Goal: Task Accomplishment & Management: Complete application form

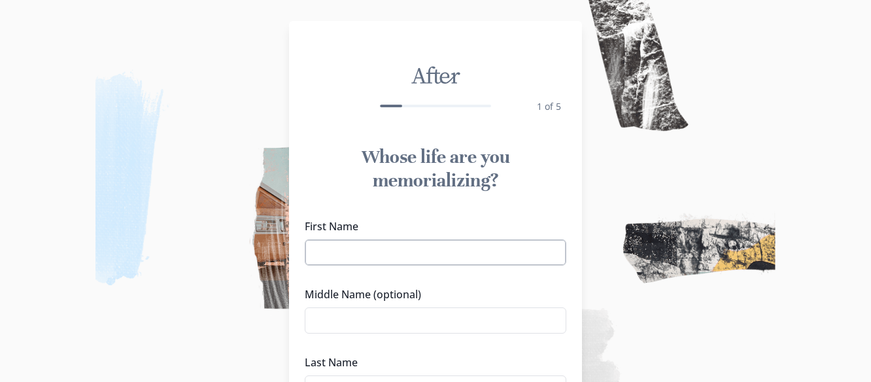
click at [372, 250] on input "First Name" at bounding box center [436, 252] width 262 height 26
type input "Chro"
click at [372, 250] on input "Chro" at bounding box center [436, 252] width 262 height 26
type input "[PERSON_NAME]"
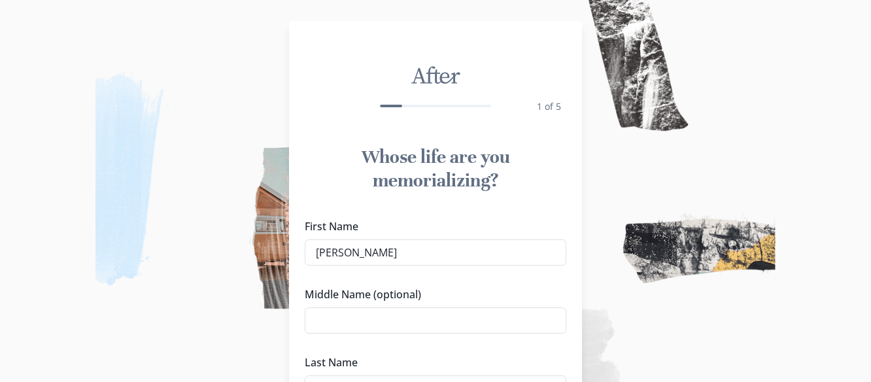
click at [554, 212] on div "Whose life are you memorializing? First Name [PERSON_NAME] Middle Name (optiona…" at bounding box center [435, 301] width 293 height 332
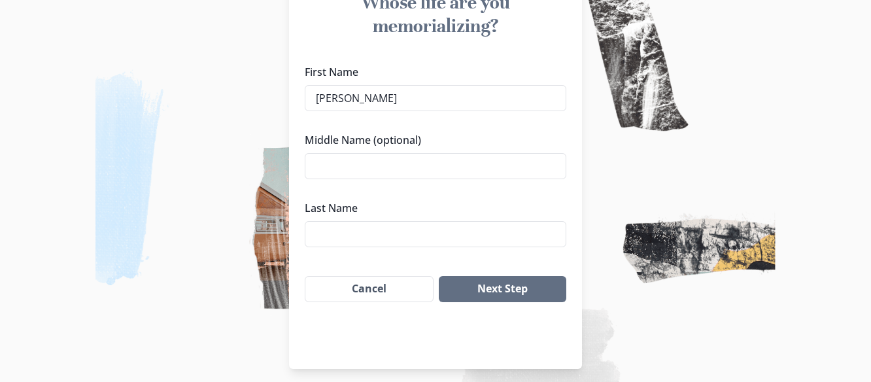
scroll to position [157, 0]
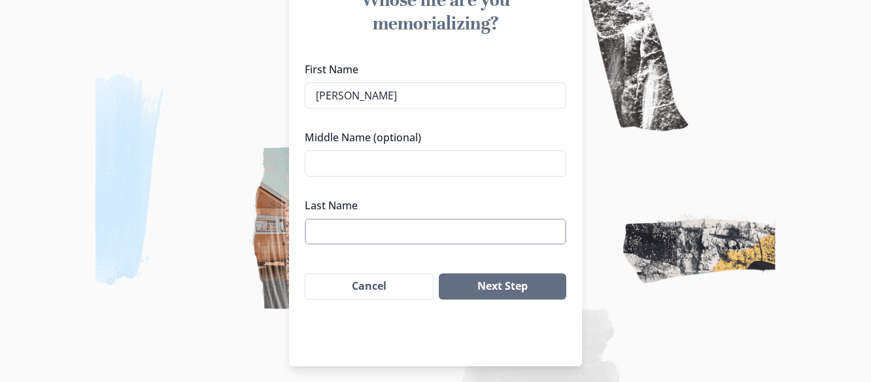
click at [487, 233] on input "Last Name" at bounding box center [436, 231] width 262 height 26
type input "c"
type input "[GEOGRAPHIC_DATA]"
click at [515, 284] on button "Next Step" at bounding box center [502, 286] width 127 height 26
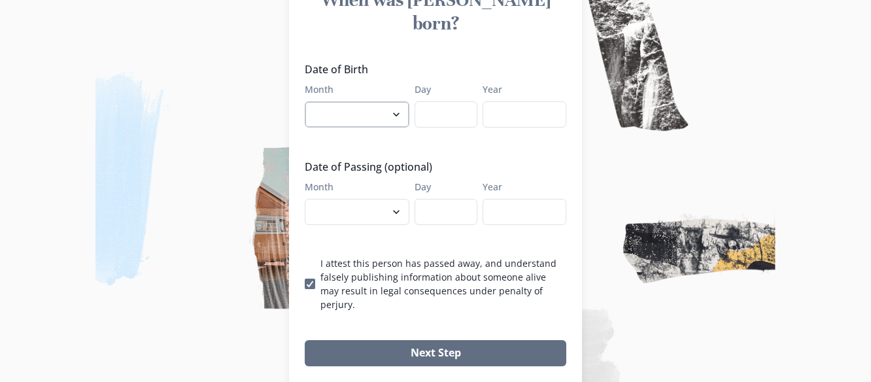
click at [389, 101] on select "January February March April May June July August September October November De…" at bounding box center [357, 114] width 105 height 26
click at [309, 101] on select "January February March April May June July August September October November De…" at bounding box center [357, 114] width 105 height 26
click at [432, 101] on input "Day" at bounding box center [446, 114] width 63 height 26
click at [352, 101] on select "January February March April May June July August September October November De…" at bounding box center [357, 114] width 105 height 26
select select "11"
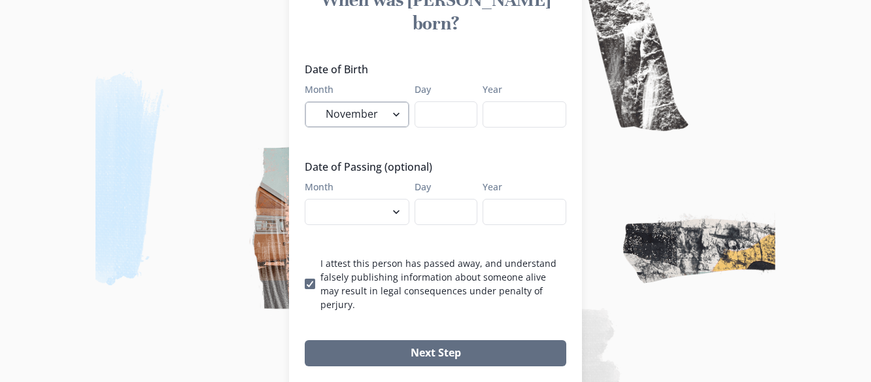
click at [309, 101] on select "January February March April May June July August September October November De…" at bounding box center [357, 114] width 105 height 26
click at [437, 101] on input "Day" at bounding box center [446, 114] width 63 height 26
type input "18"
click at [509, 101] on input "Year" at bounding box center [525, 114] width 84 height 26
type input "1975"
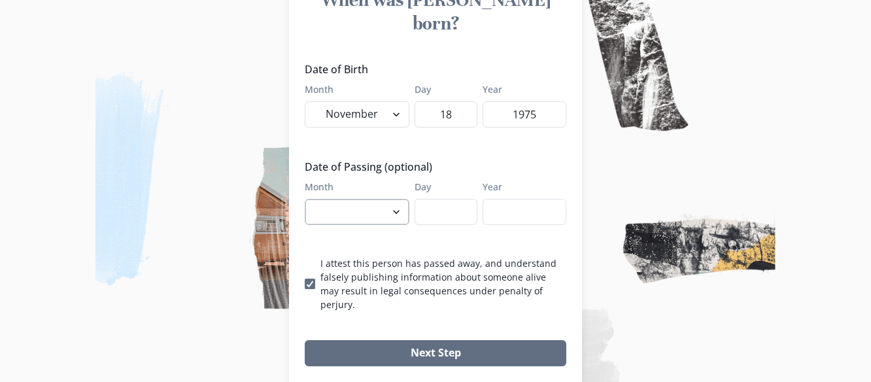
click at [374, 199] on select "January February March April May June July August September October November De…" at bounding box center [357, 212] width 105 height 26
select select "9"
click at [309, 199] on select "January February March April May June July August September October November De…" at bounding box center [357, 212] width 105 height 26
click at [437, 199] on input "Day" at bounding box center [446, 212] width 63 height 26
type input "7"
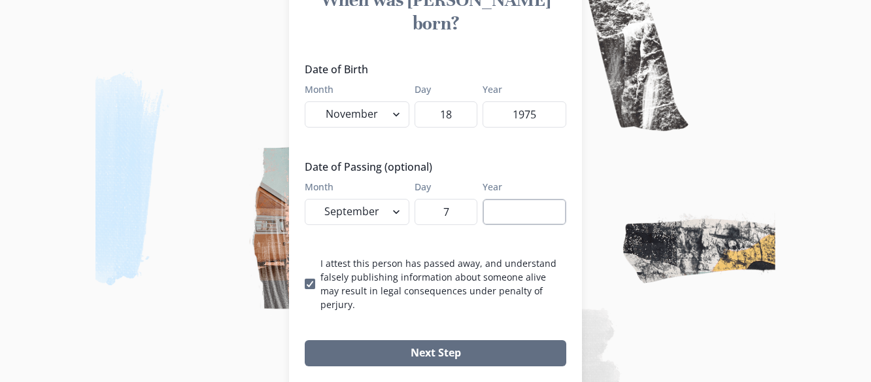
click at [524, 199] on input "Year" at bounding box center [525, 212] width 84 height 26
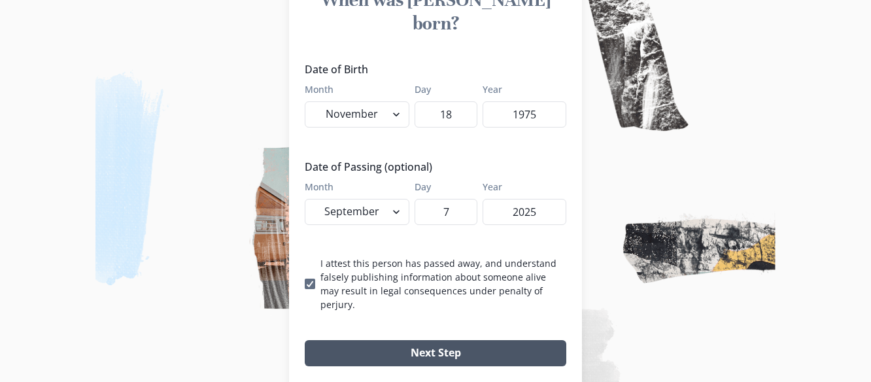
type input "2025"
click at [484, 340] on button "Next Step" at bounding box center [436, 353] width 262 height 26
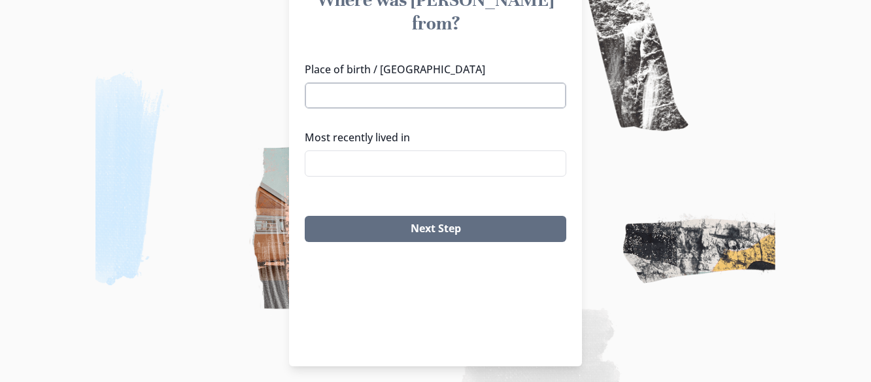
click at [363, 82] on input "Place of birth / [GEOGRAPHIC_DATA]" at bounding box center [436, 95] width 262 height 26
type input "h"
click at [357, 97] on li "Hollandale, [GEOGRAPHIC_DATA]" at bounding box center [440, 96] width 259 height 21
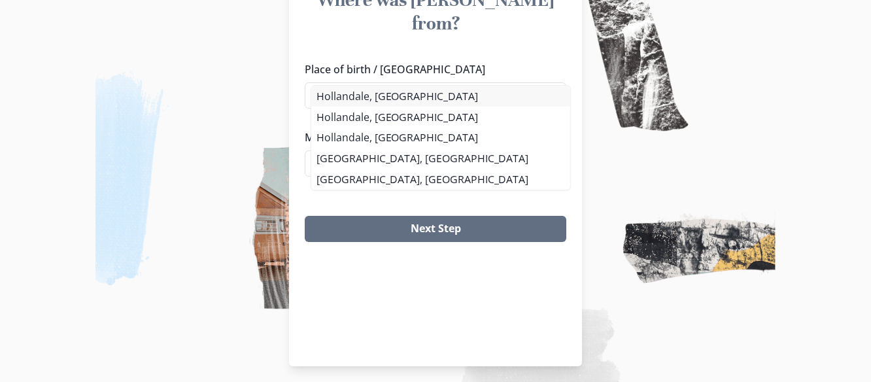
type input "Hollandale, [GEOGRAPHIC_DATA]"
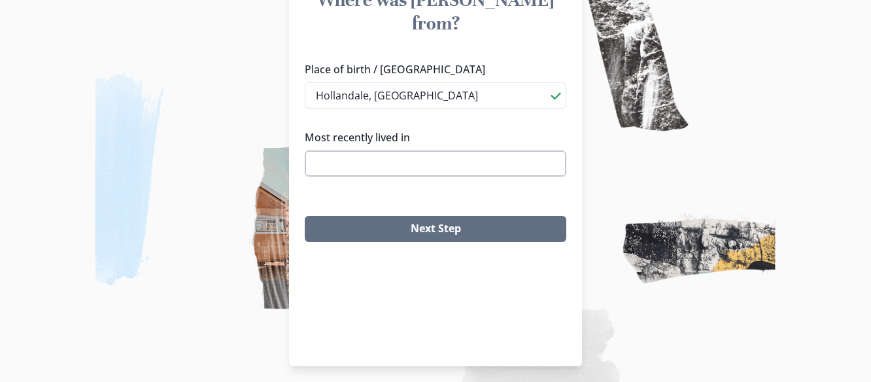
click at [358, 150] on input "Most recently lived in" at bounding box center [436, 163] width 262 height 26
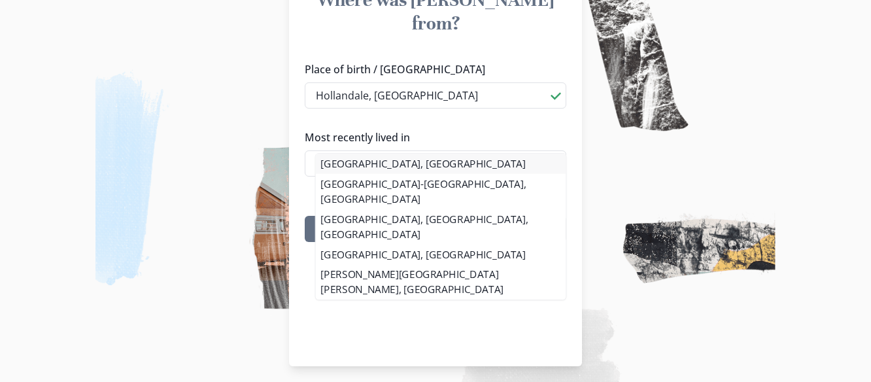
click at [350, 158] on li "[GEOGRAPHIC_DATA], [GEOGRAPHIC_DATA]" at bounding box center [441, 164] width 250 height 20
type input "[GEOGRAPHIC_DATA], [GEOGRAPHIC_DATA]"
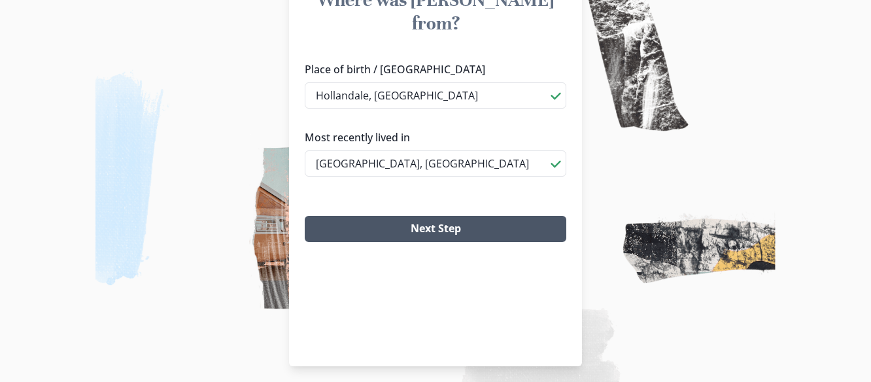
click at [369, 216] on button "Next Step" at bounding box center [436, 229] width 262 height 26
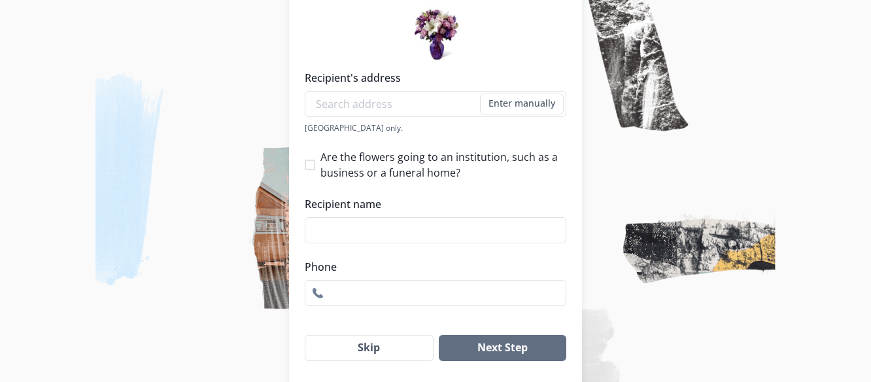
scroll to position [235, 0]
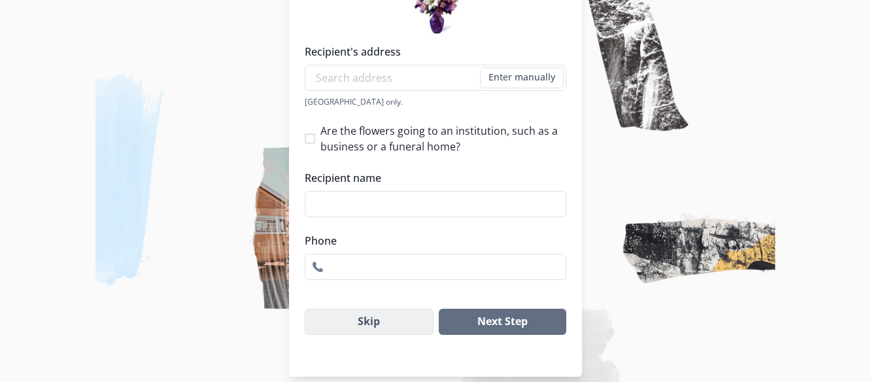
click at [375, 330] on button "Skip" at bounding box center [369, 322] width 129 height 26
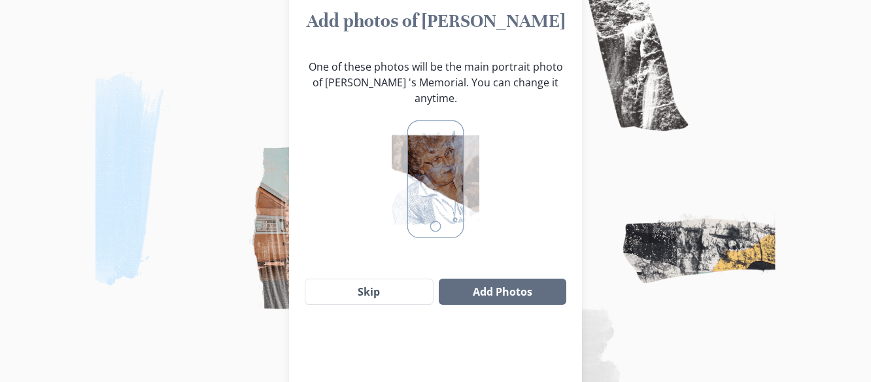
scroll to position [110, 0]
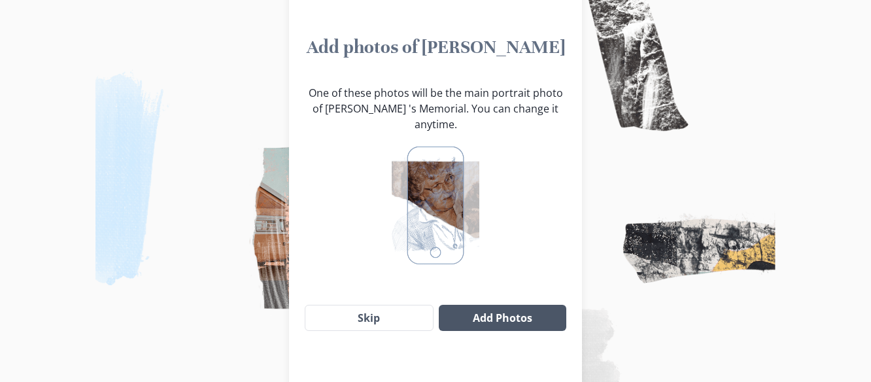
click at [516, 309] on button "Add Photos" at bounding box center [502, 318] width 127 height 26
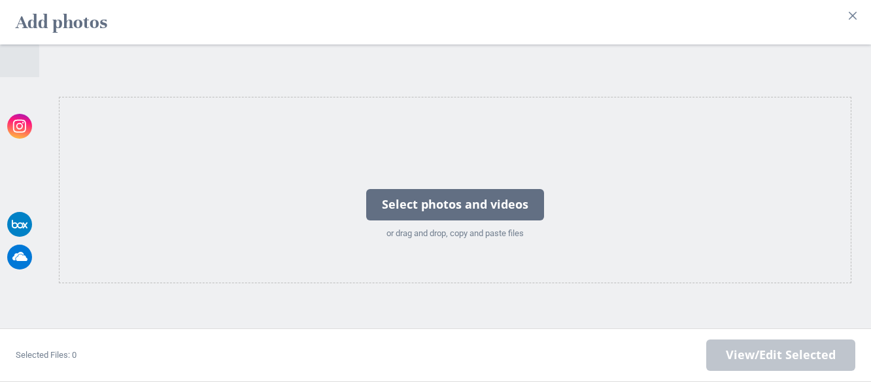
scroll to position [162, 0]
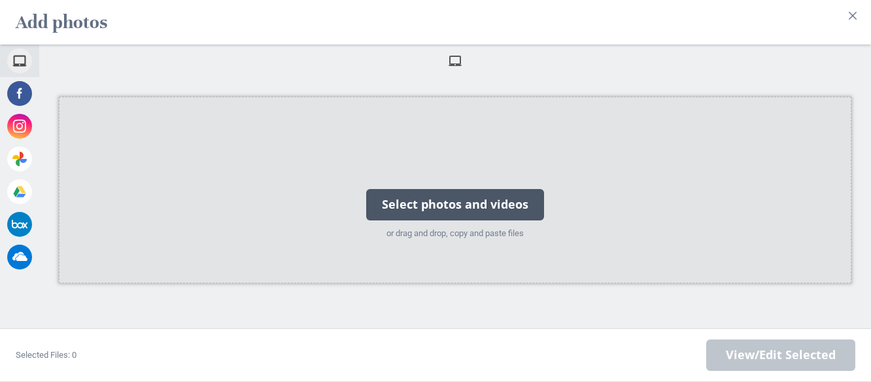
click at [499, 197] on div "Select photos and videos" at bounding box center [455, 204] width 178 height 31
click at [384, 131] on div "Select photos and videos or drag and drop, copy and paste files" at bounding box center [455, 189] width 194 height 131
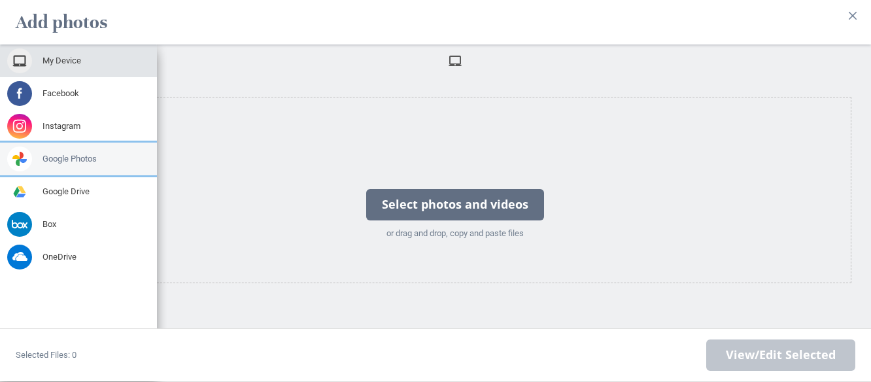
click at [35, 143] on div "Google Photos" at bounding box center [78, 159] width 157 height 33
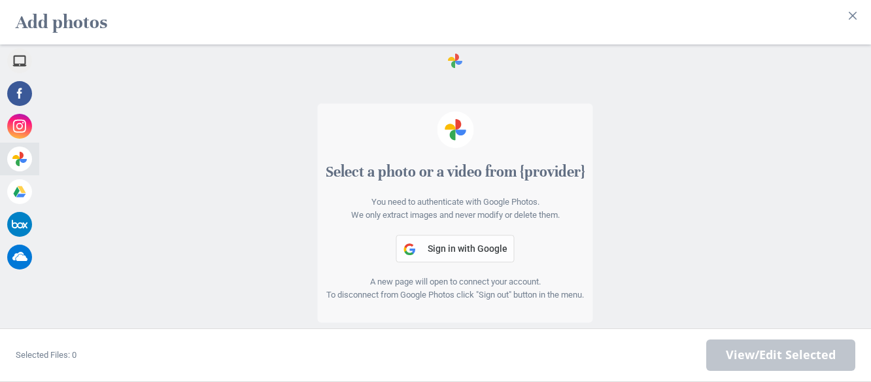
click at [448, 235] on button "Sign in with Google" at bounding box center [455, 248] width 118 height 27
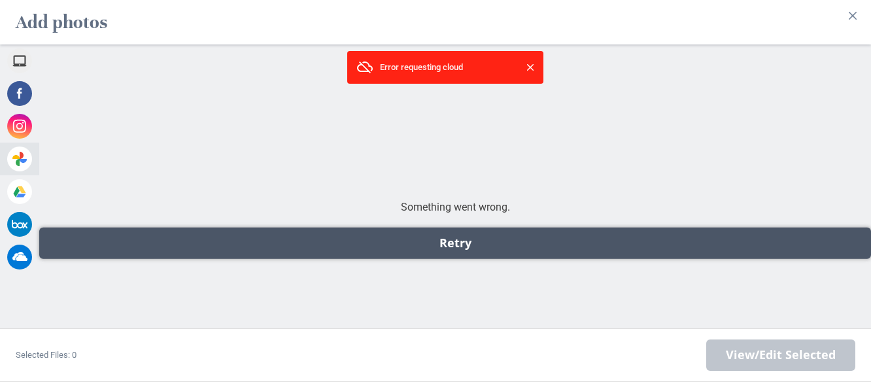
click at [466, 241] on div "Retry" at bounding box center [455, 243] width 832 height 31
click at [465, 241] on div "Retry" at bounding box center [455, 243] width 832 height 31
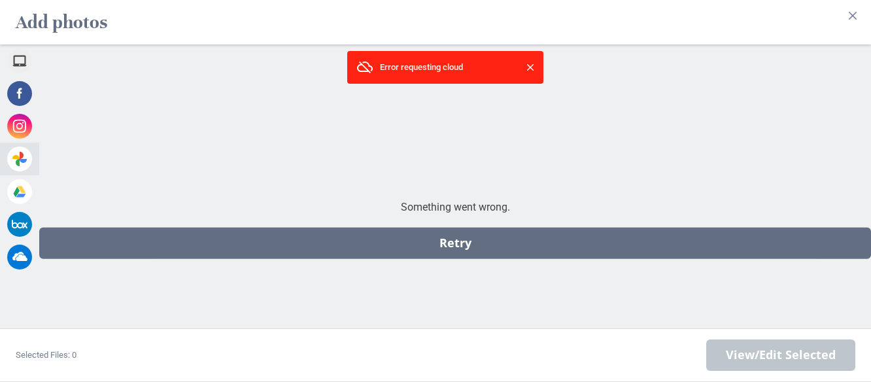
click at [530, 61] on span at bounding box center [530, 67] width 13 height 13
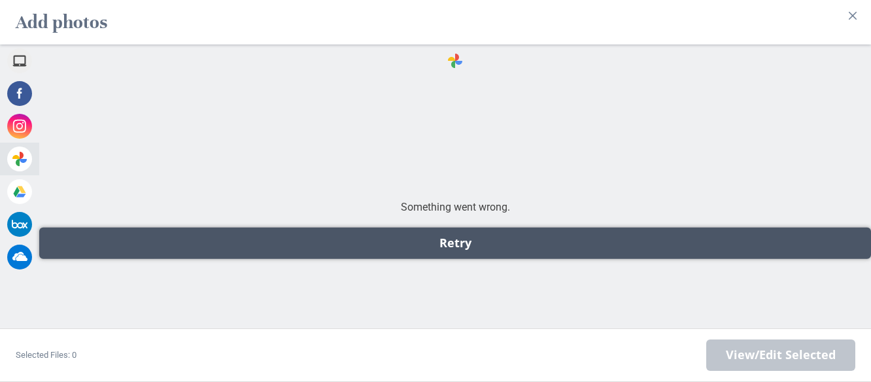
click at [438, 245] on div "Retry" at bounding box center [455, 243] width 832 height 31
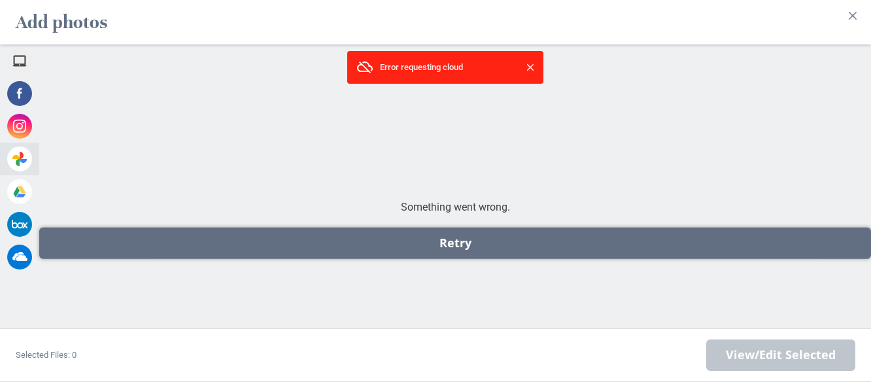
click at [438, 245] on div "Retry" at bounding box center [455, 243] width 832 height 31
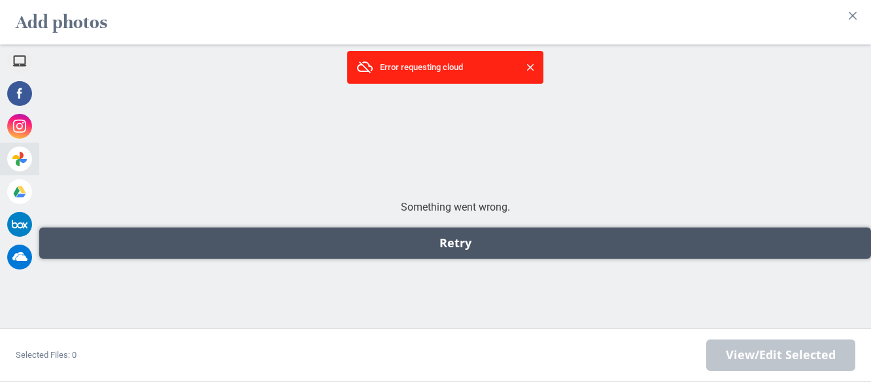
click at [438, 245] on div "Retry" at bounding box center [455, 243] width 832 height 31
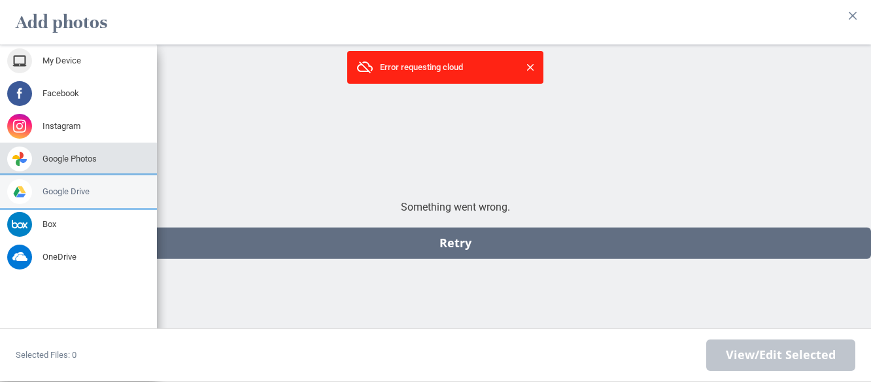
click at [44, 175] on div "Google Drive" at bounding box center [78, 191] width 157 height 33
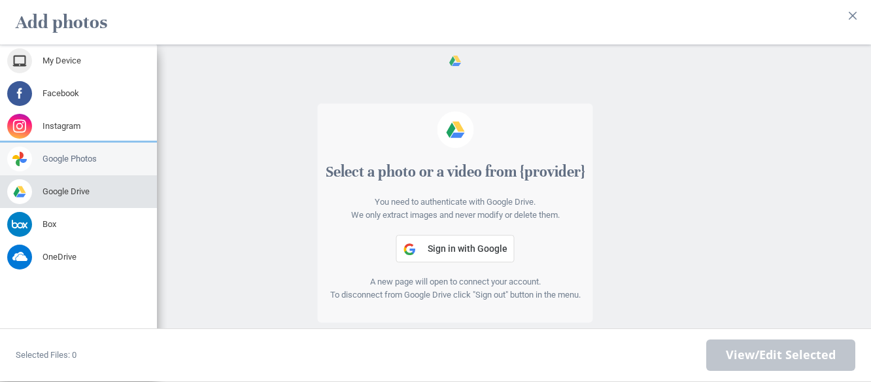
click at [49, 153] on span "Google Photos" at bounding box center [69, 159] width 54 height 12
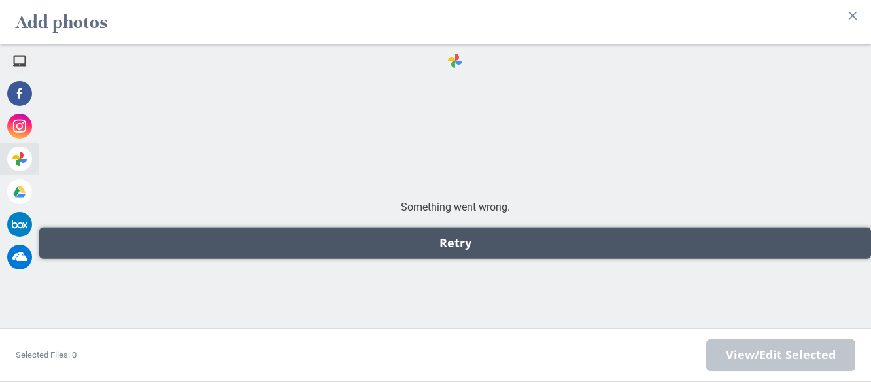
click at [329, 248] on div "Retry" at bounding box center [455, 243] width 832 height 31
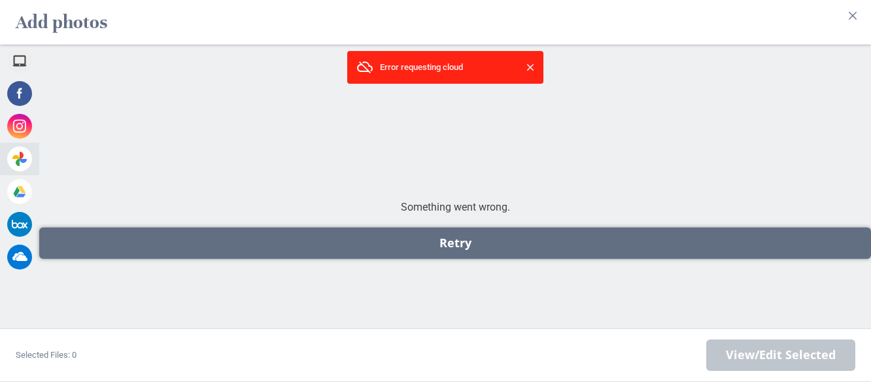
click at [329, 248] on div "Retry" at bounding box center [455, 243] width 832 height 31
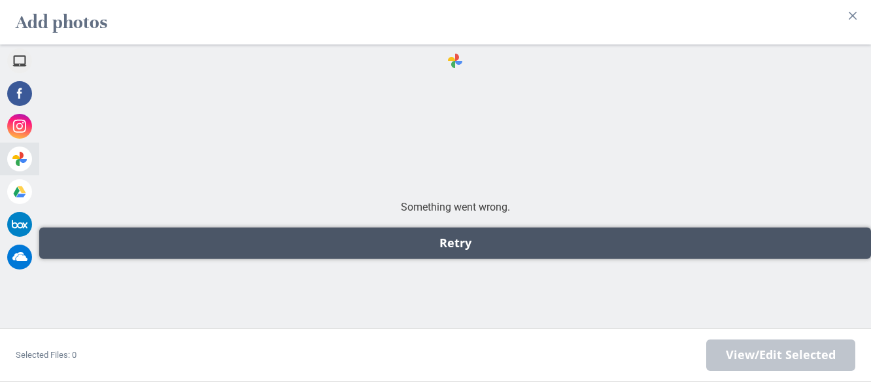
click at [447, 249] on div "Retry" at bounding box center [455, 243] width 832 height 31
click at [473, 242] on div "Retry" at bounding box center [455, 243] width 832 height 31
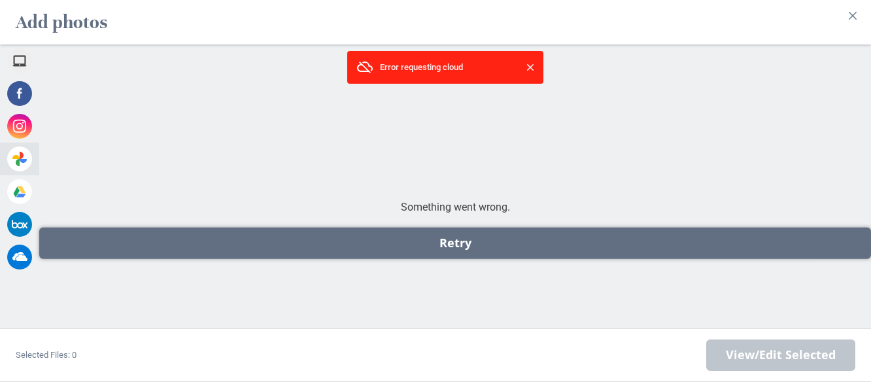
click at [473, 242] on div "Retry" at bounding box center [455, 243] width 832 height 31
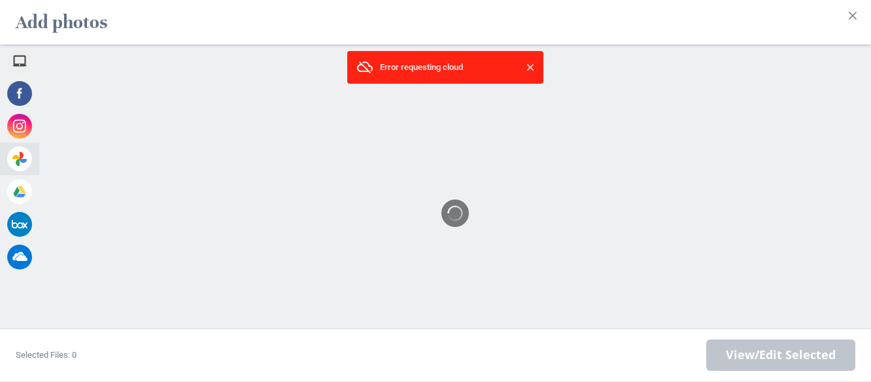
click at [473, 242] on div at bounding box center [455, 213] width 832 height 294
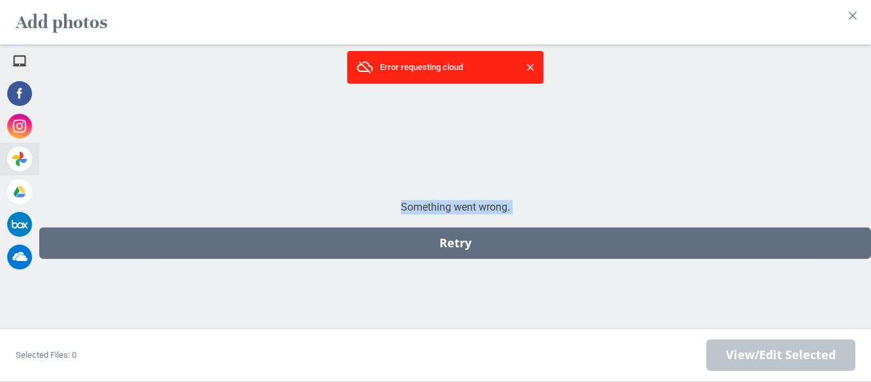
click at [473, 242] on div "Retry" at bounding box center [455, 243] width 832 height 31
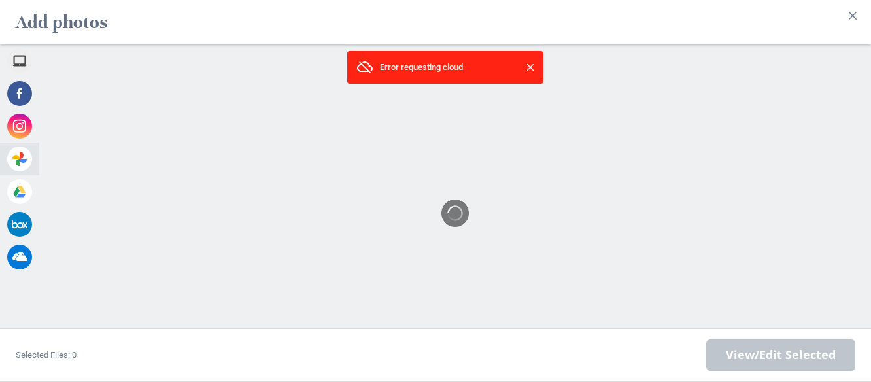
click at [473, 242] on div at bounding box center [455, 213] width 832 height 294
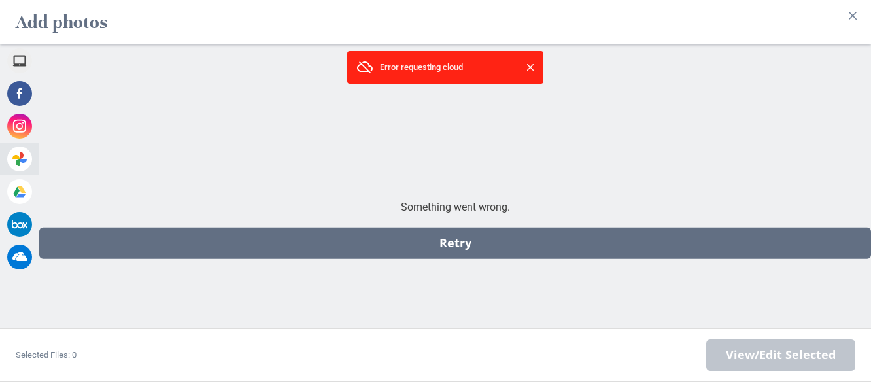
click at [473, 242] on div at bounding box center [455, 213] width 832 height 294
click at [473, 242] on div "Retry" at bounding box center [455, 243] width 832 height 31
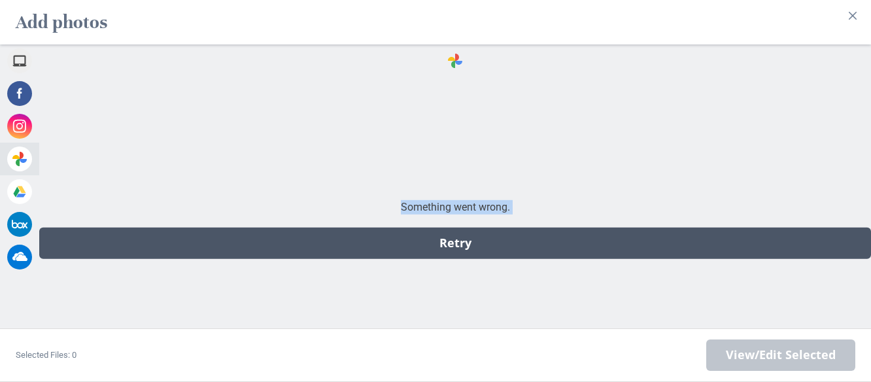
click at [451, 245] on div "Retry" at bounding box center [455, 243] width 832 height 31
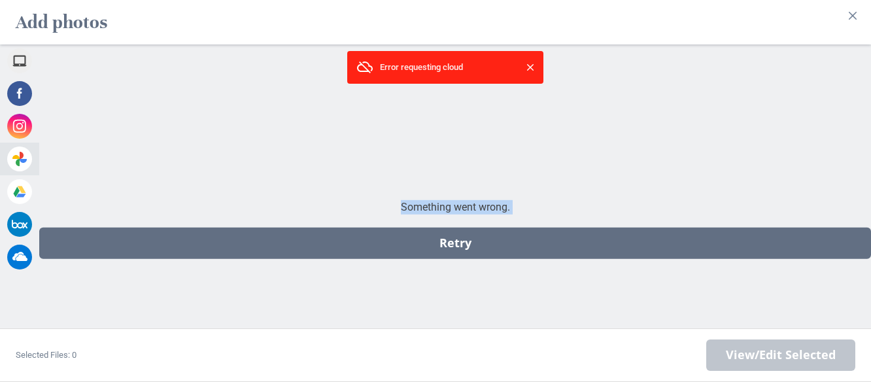
click at [451, 245] on div "Retry" at bounding box center [455, 243] width 832 height 31
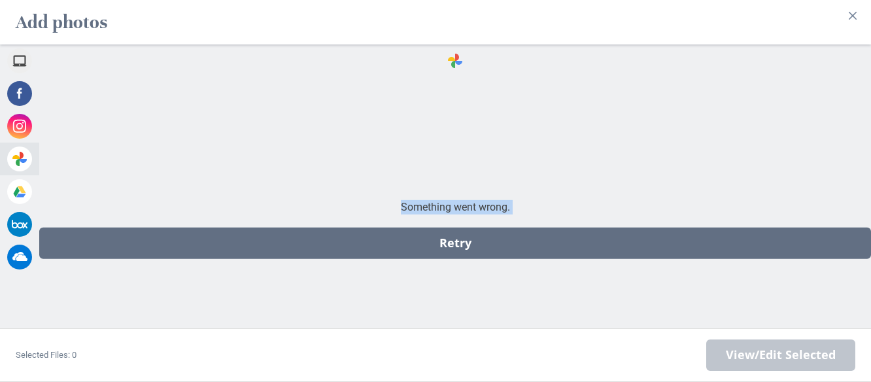
click at [451, 245] on div "Retry" at bounding box center [455, 243] width 832 height 31
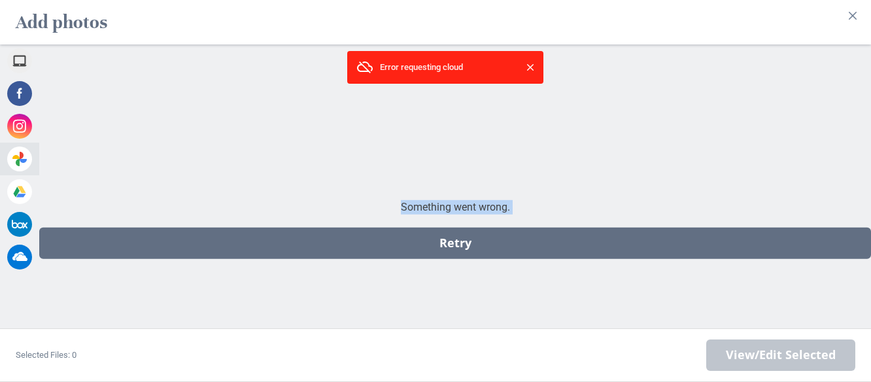
click at [451, 245] on div "Retry" at bounding box center [455, 243] width 832 height 31
click at [526, 61] on span at bounding box center [530, 67] width 13 height 13
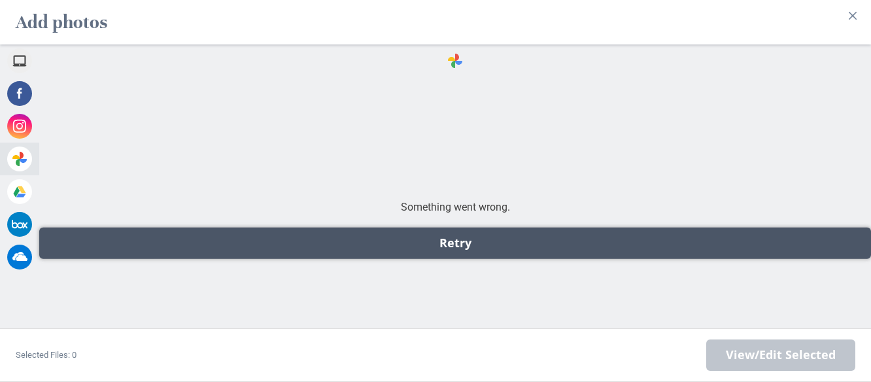
click at [466, 239] on div "Retry" at bounding box center [455, 243] width 832 height 31
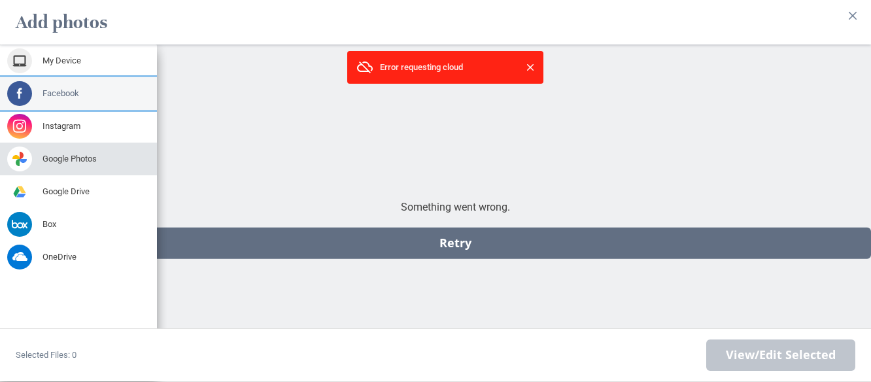
click at [33, 78] on div "Facebook" at bounding box center [78, 93] width 157 height 33
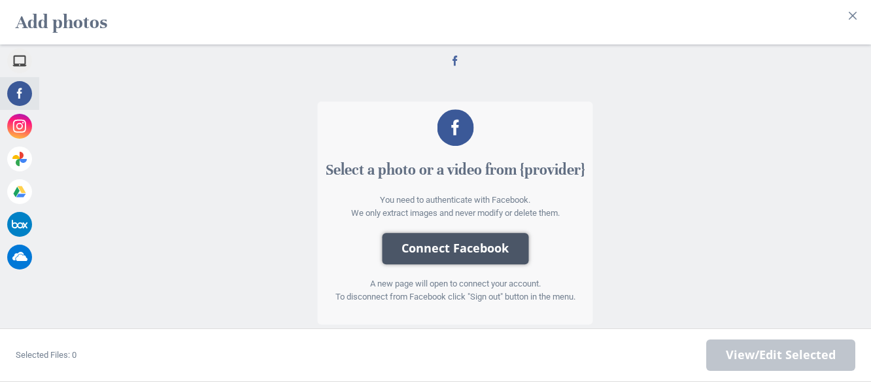
click at [469, 239] on button "Connect Facebook" at bounding box center [455, 248] width 146 height 31
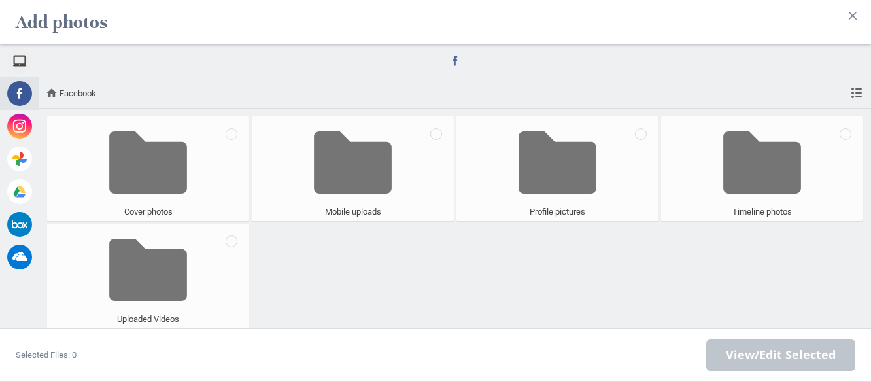
drag, startPoint x: 324, startPoint y: 381, endPoint x: 341, endPoint y: 381, distance: 17.0
click at [341, 381] on div "My Device Facebook Sign Out Instagram Google Photos Google Drive Box OneDrive F…" at bounding box center [435, 212] width 871 height 337
click at [145, 152] on span at bounding box center [148, 163] width 78 height 86
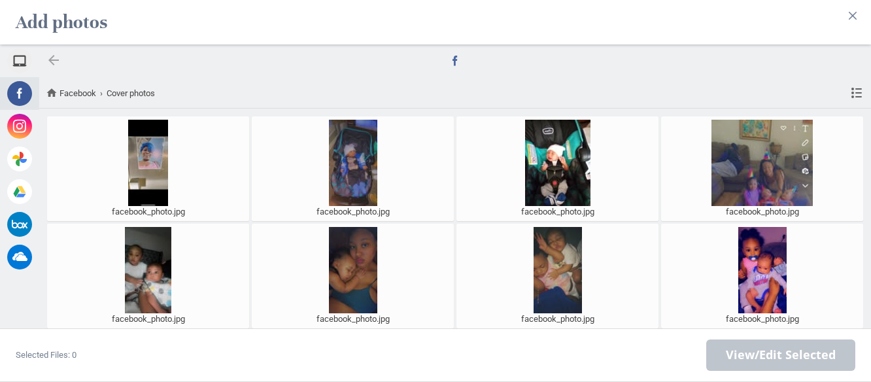
click at [50, 52] on div at bounding box center [54, 60] width 16 height 16
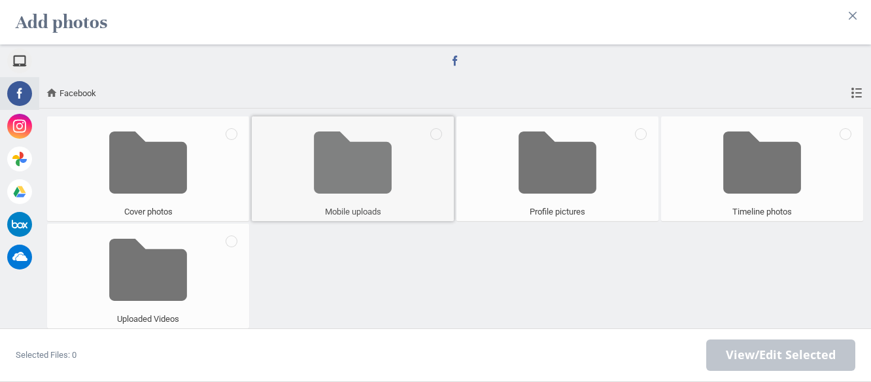
click at [347, 170] on span at bounding box center [353, 163] width 78 height 86
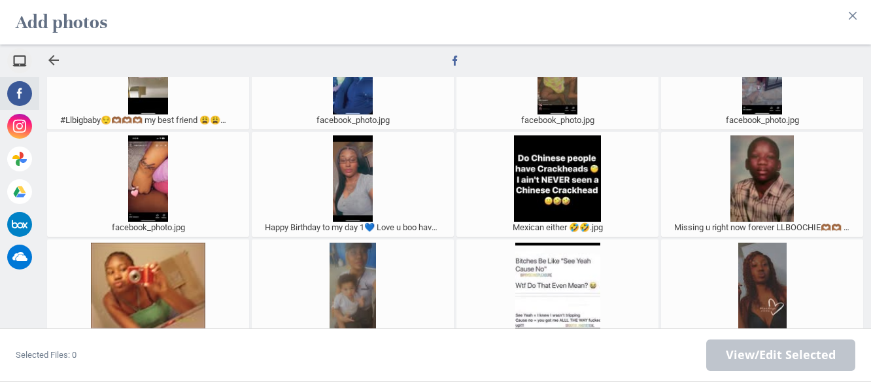
scroll to position [0, 0]
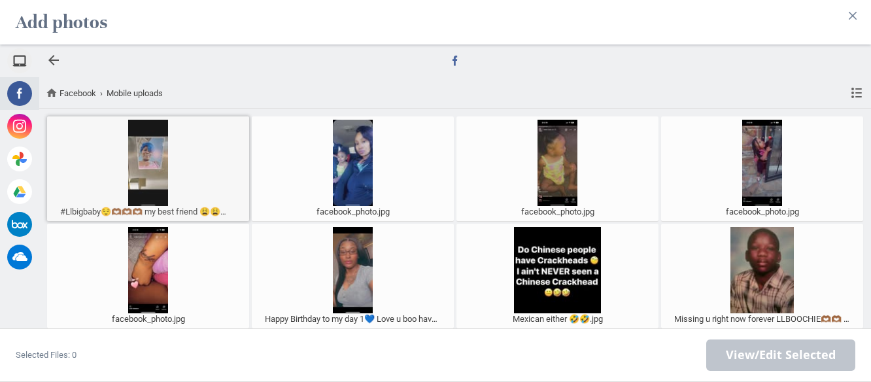
click at [144, 138] on div at bounding box center [147, 163] width 195 height 86
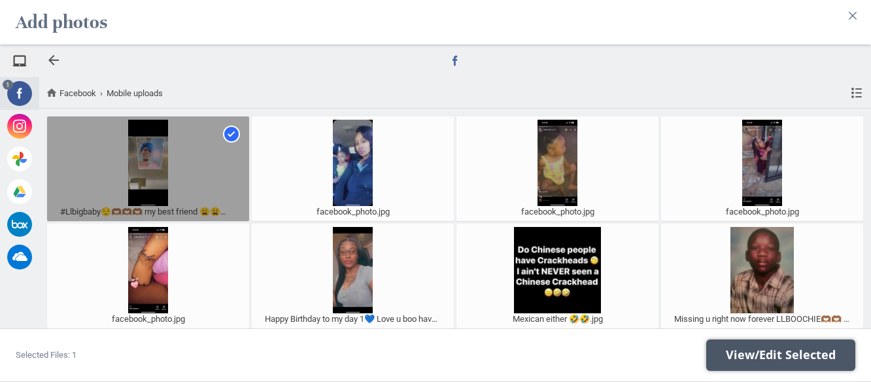
click at [739, 354] on span "View/Edit Selected" at bounding box center [781, 355] width 110 height 14
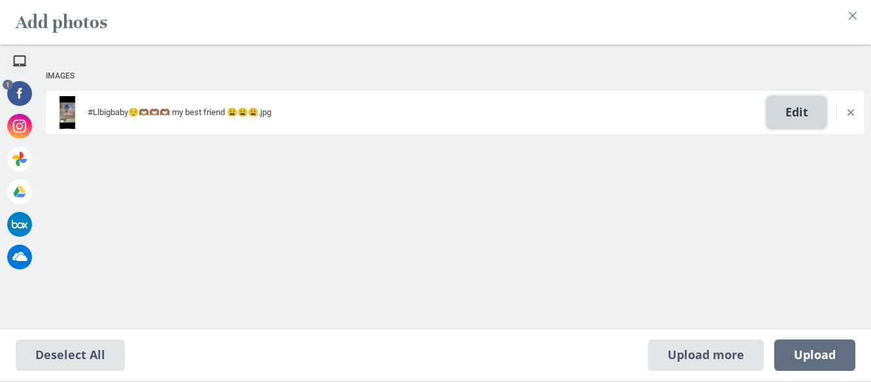
click at [782, 106] on span "Edit" at bounding box center [796, 112] width 59 height 31
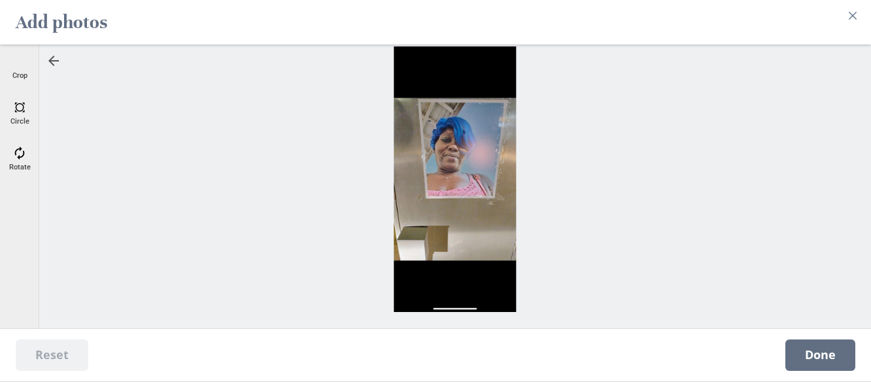
click at [441, 271] on div at bounding box center [455, 178] width 819 height 265
drag, startPoint x: 399, startPoint y: 37, endPoint x: 393, endPoint y: 110, distance: 72.8
click at [393, 110] on div "Reset Done" at bounding box center [455, 196] width 832 height 304
click at [22, 61] on div "Crop" at bounding box center [19, 67] width 33 height 33
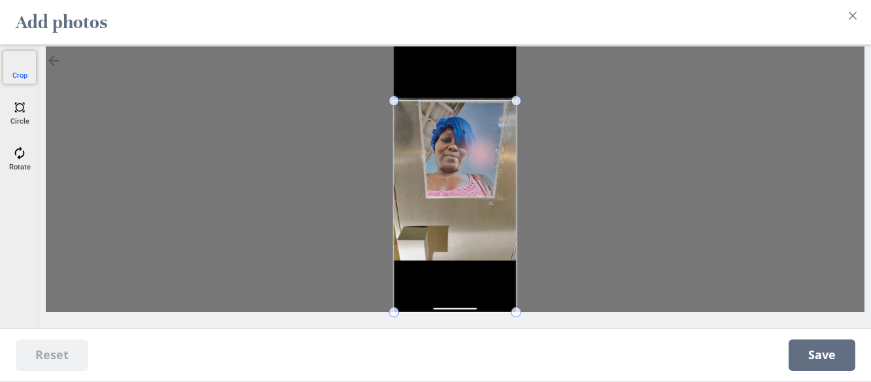
click at [393, 99] on span at bounding box center [393, 100] width 10 height 10
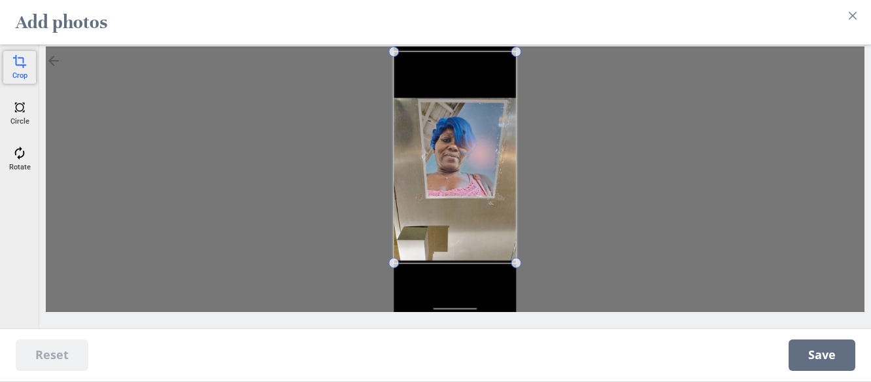
click at [450, 246] on span at bounding box center [455, 157] width 122 height 211
click at [447, 193] on span at bounding box center [455, 151] width 122 height 211
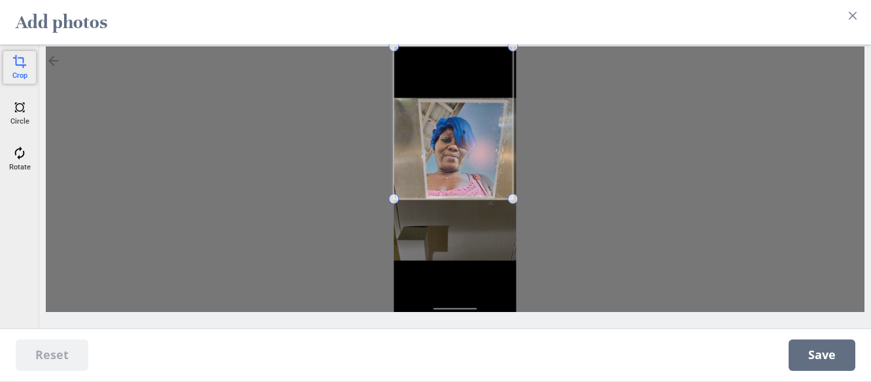
click at [513, 197] on span at bounding box center [513, 199] width 10 height 10
click at [516, 91] on span at bounding box center [516, 96] width 10 height 10
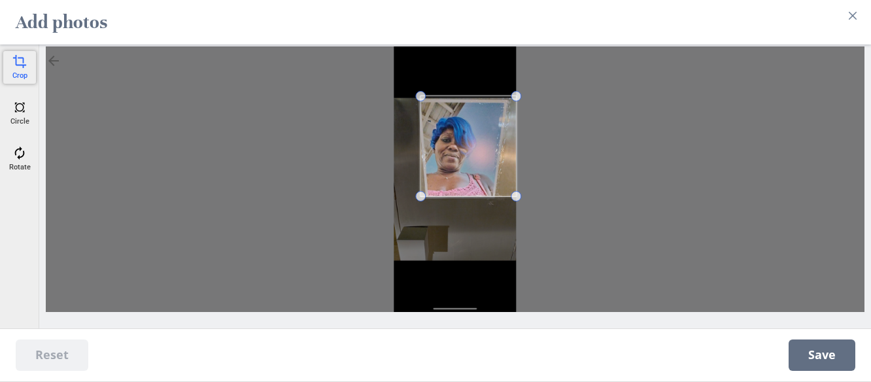
click at [422, 191] on span at bounding box center [420, 196] width 10 height 10
click at [504, 194] on span at bounding box center [505, 199] width 10 height 10
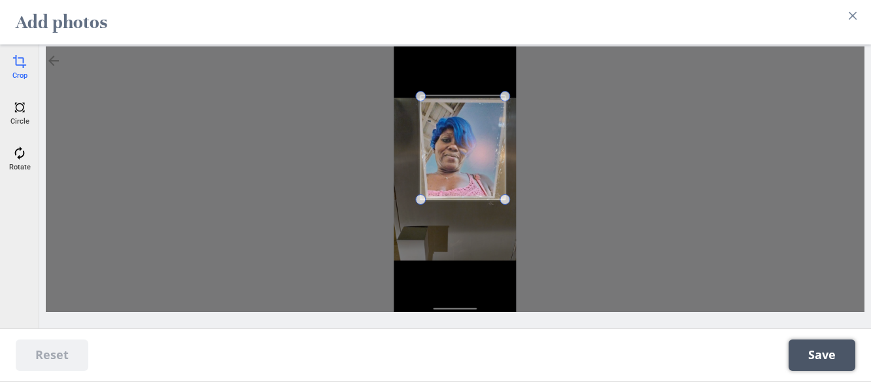
click at [802, 359] on span "Save" at bounding box center [822, 354] width 67 height 31
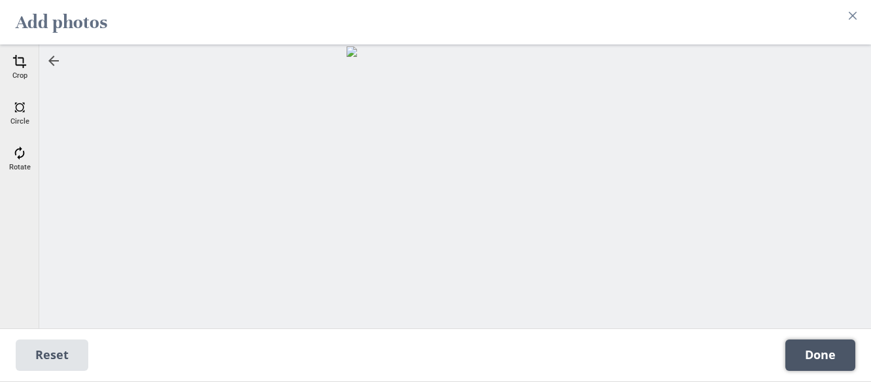
click at [832, 352] on span "Done" at bounding box center [820, 354] width 70 height 31
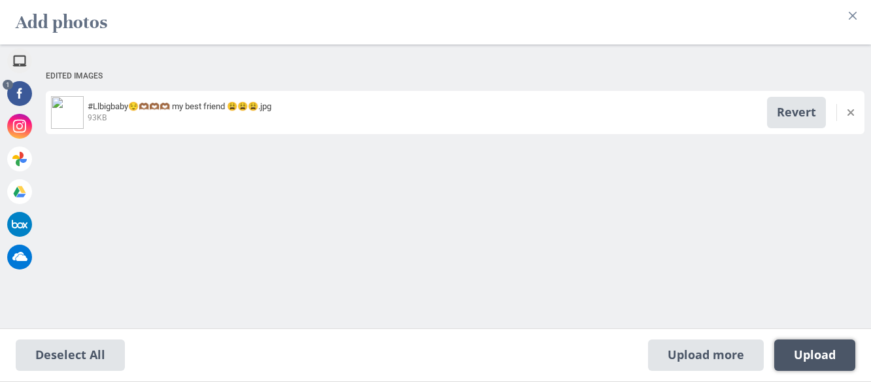
click at [815, 354] on span "Upload 1" at bounding box center [815, 355] width 42 height 14
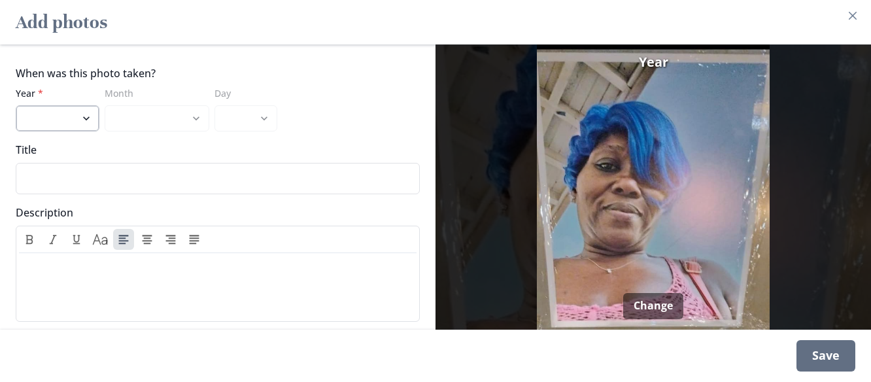
click at [64, 111] on select "2025 2024 2023 2022 2021 2020 2019 2018 2017 2016 2015 2014 2013 2012 2011 2010…" at bounding box center [58, 118] width 84 height 26
select select "2025"
click at [16, 105] on select "2025 2024 2023 2022 2021 2020 2019 2018 2017 2016 2015 2014 2013 2012 2011 2010…" at bounding box center [58, 118] width 84 height 26
drag, startPoint x: 148, startPoint y: 93, endPoint x: 148, endPoint y: 105, distance: 11.1
click at [148, 105] on div "Month January February March April May June July August September" at bounding box center [157, 108] width 105 height 45
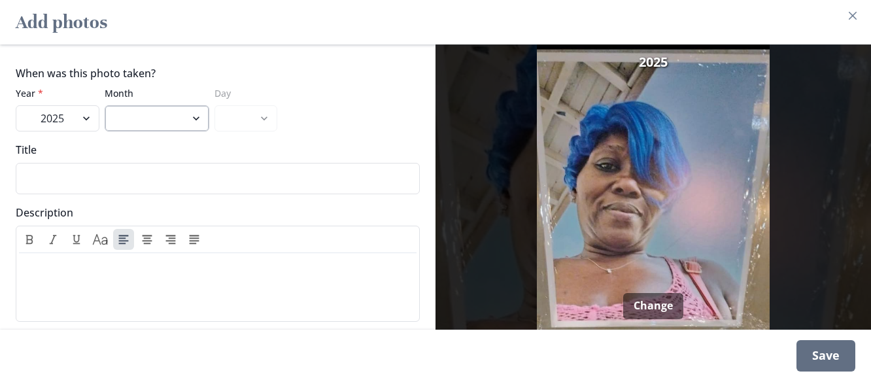
click at [148, 105] on select "January February March April May June July August September" at bounding box center [157, 118] width 105 height 26
select select "8"
click at [105, 105] on select "January February March April May June July August September" at bounding box center [157, 118] width 105 height 26
click at [147, 177] on input "Title" at bounding box center [218, 178] width 404 height 31
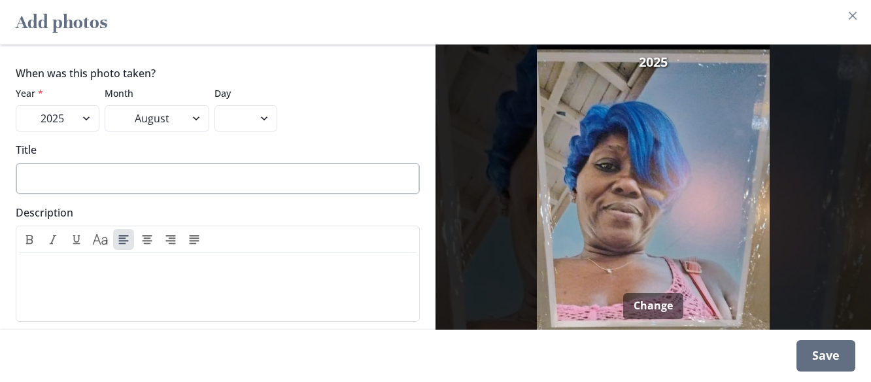
type input "b"
type input "BigBaby"
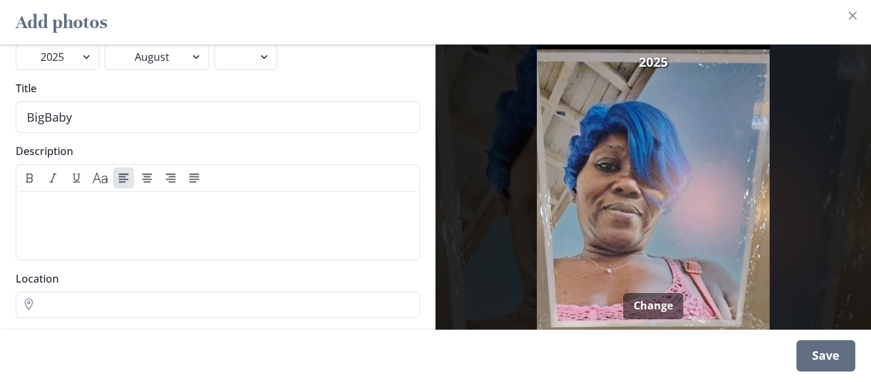
scroll to position [87, 0]
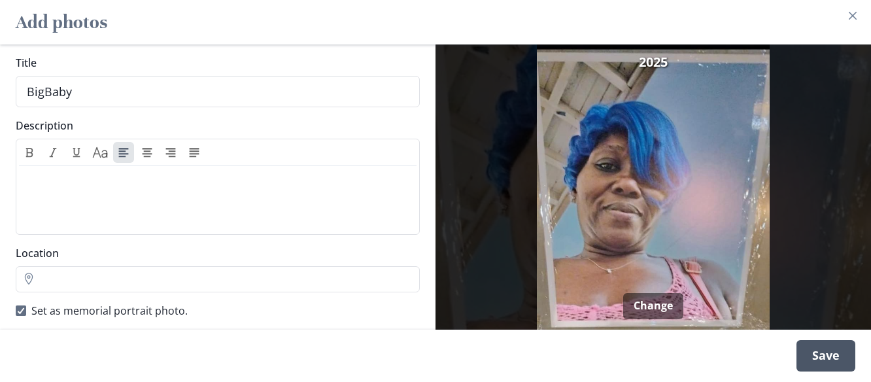
click at [824, 359] on div "Save" at bounding box center [825, 355] width 59 height 31
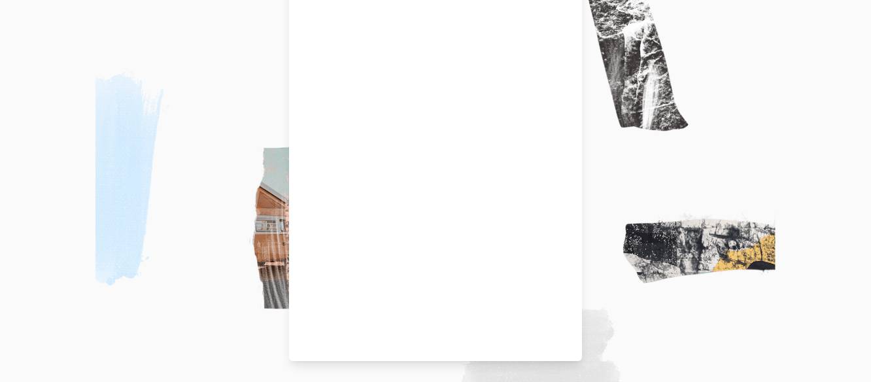
scroll to position [80, 0]
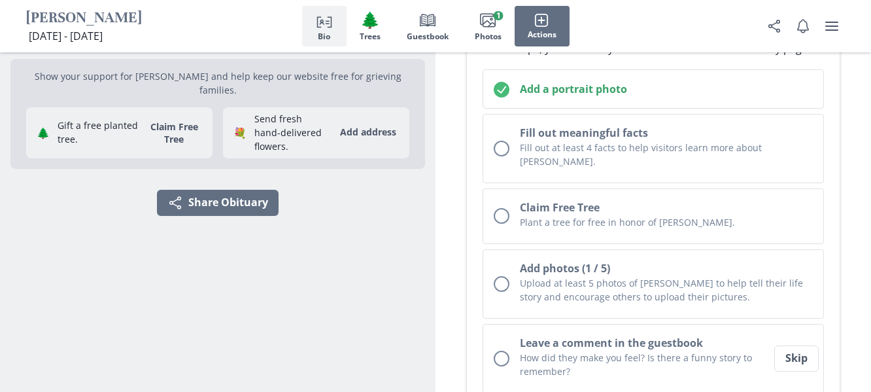
scroll to position [209, 0]
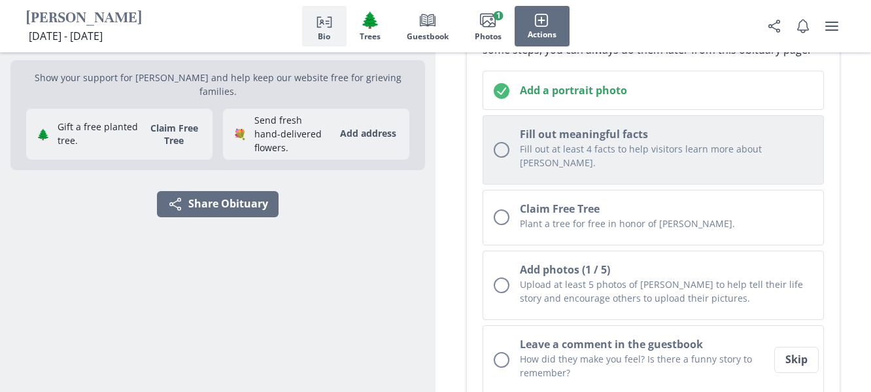
click at [705, 134] on h2 "Fill out meaningful facts" at bounding box center [666, 134] width 293 height 16
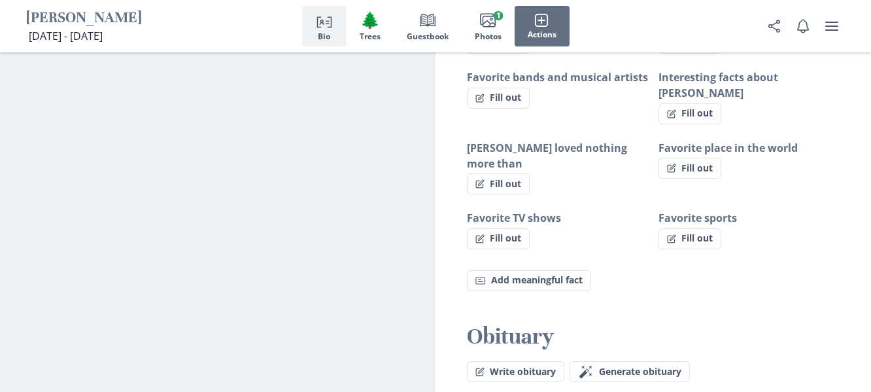
scroll to position [1027, 0]
click at [522, 360] on button "Write obituary" at bounding box center [515, 370] width 97 height 21
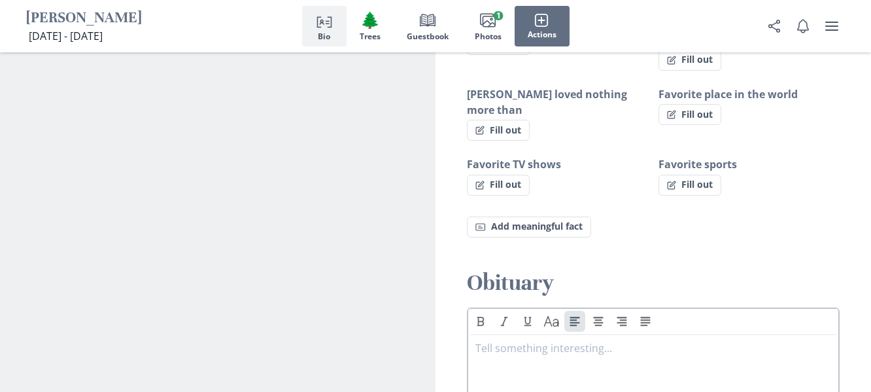
scroll to position [1053, 0]
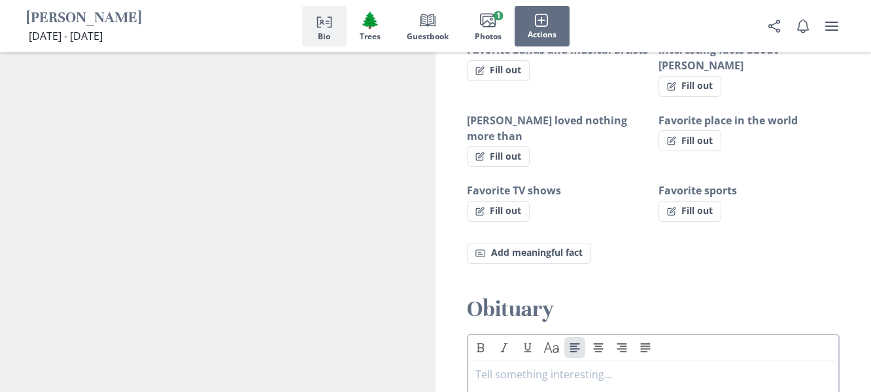
click at [563, 366] on div at bounding box center [653, 392] width 356 height 52
